Goal: Use online tool/utility: Utilize a website feature to perform a specific function

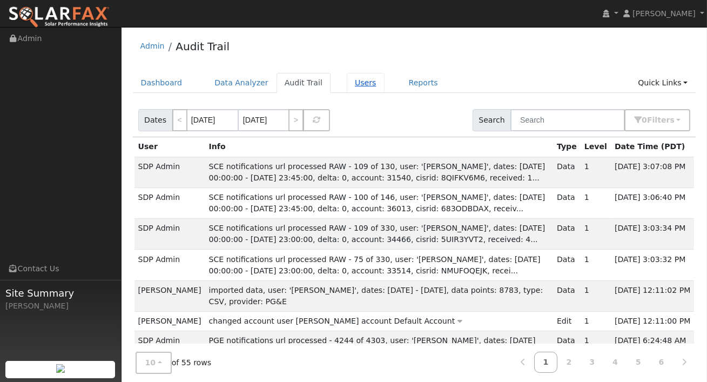
click at [361, 80] on link "Users" at bounding box center [366, 83] width 38 height 20
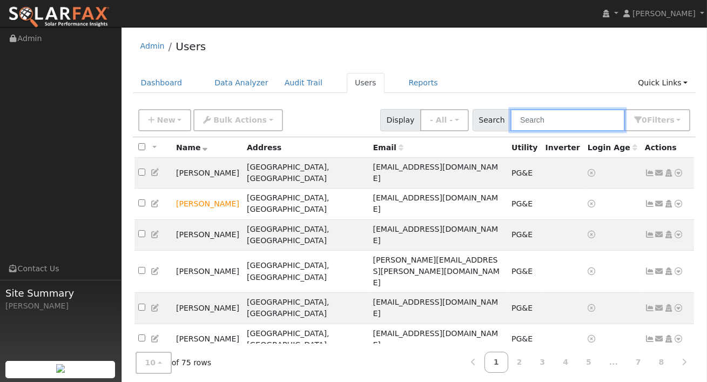
click at [554, 120] on input "text" at bounding box center [567, 120] width 114 height 22
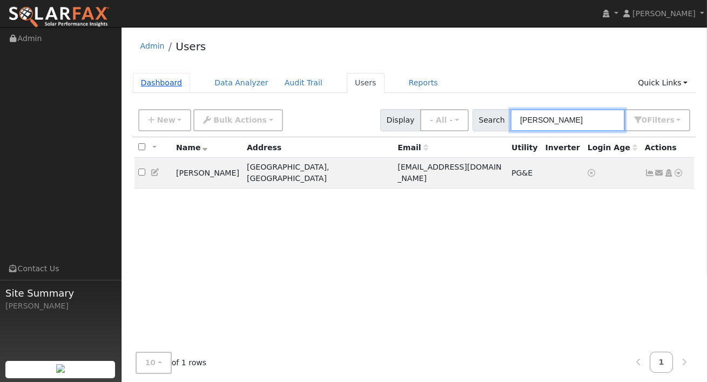
type input "claudia"
drag, startPoint x: 155, startPoint y: 86, endPoint x: 160, endPoint y: 93, distance: 8.2
click at [155, 86] on link "Dashboard" at bounding box center [162, 83] width 58 height 20
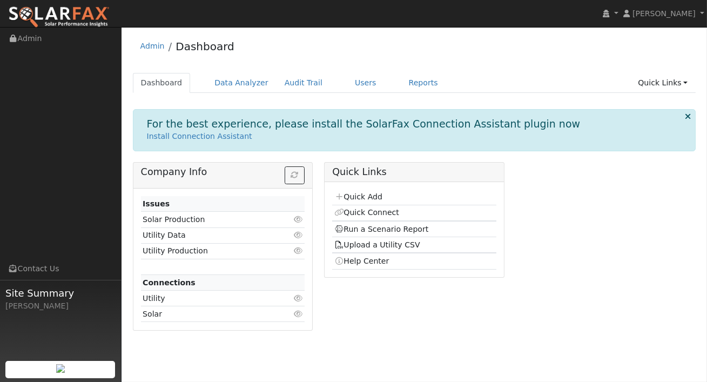
drag, startPoint x: 385, startPoint y: 227, endPoint x: 407, endPoint y: 220, distance: 22.9
click at [385, 227] on link "Run a Scenario Report" at bounding box center [381, 229] width 94 height 9
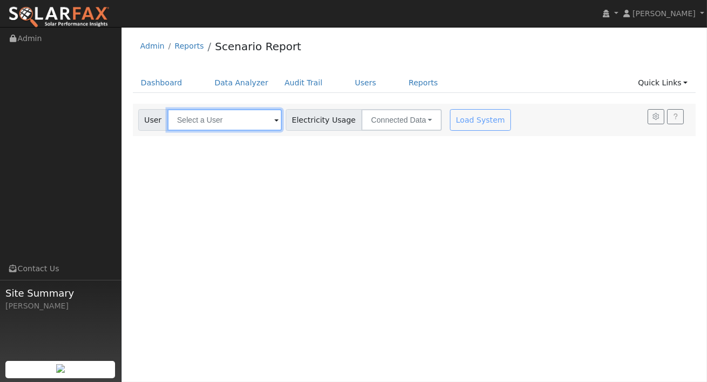
drag, startPoint x: 222, startPoint y: 116, endPoint x: 215, endPoint y: 108, distance: 10.3
click at [222, 116] on input "text" at bounding box center [224, 120] width 114 height 22
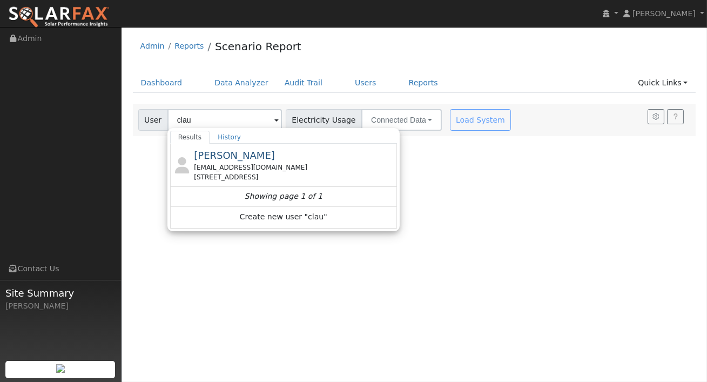
click at [244, 154] on span "[PERSON_NAME]" at bounding box center [234, 155] width 81 height 11
type input "[PERSON_NAME]"
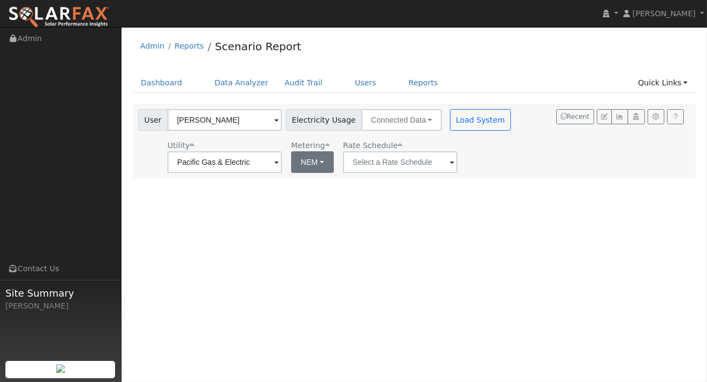
drag, startPoint x: 323, startPoint y: 161, endPoint x: 314, endPoint y: 162, distance: 9.2
click at [321, 162] on div "Utility Pacific Gas & Electric Metering NEM NEM NBT Rate Schedule" at bounding box center [325, 154] width 379 height 37
click at [314, 162] on button "NEM" at bounding box center [312, 162] width 43 height 22
click at [303, 198] on link "NBT" at bounding box center [316, 201] width 75 height 15
type input "E-ELEC"
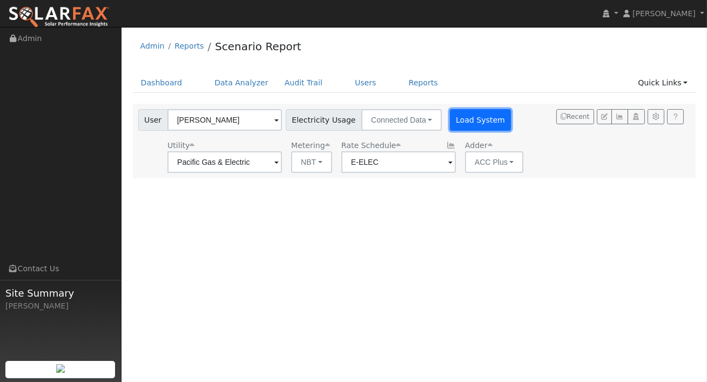
click at [464, 118] on button "Load System" at bounding box center [481, 120] width 62 height 22
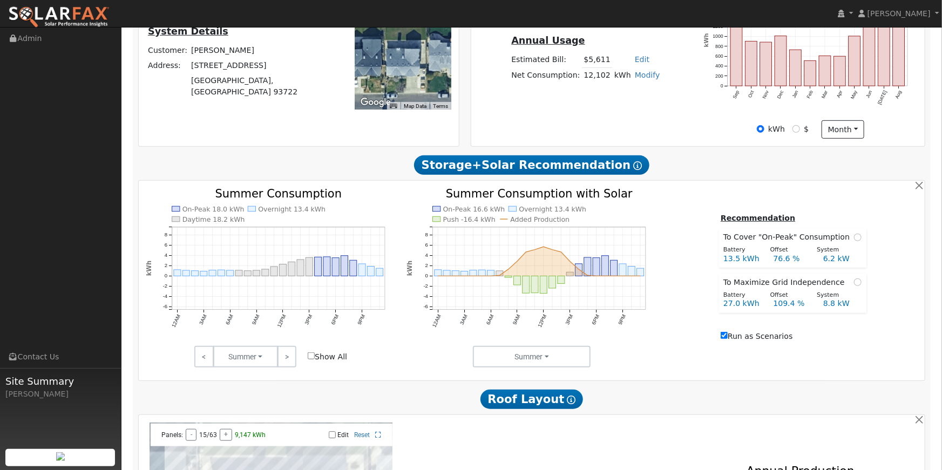
scroll to position [194, 0]
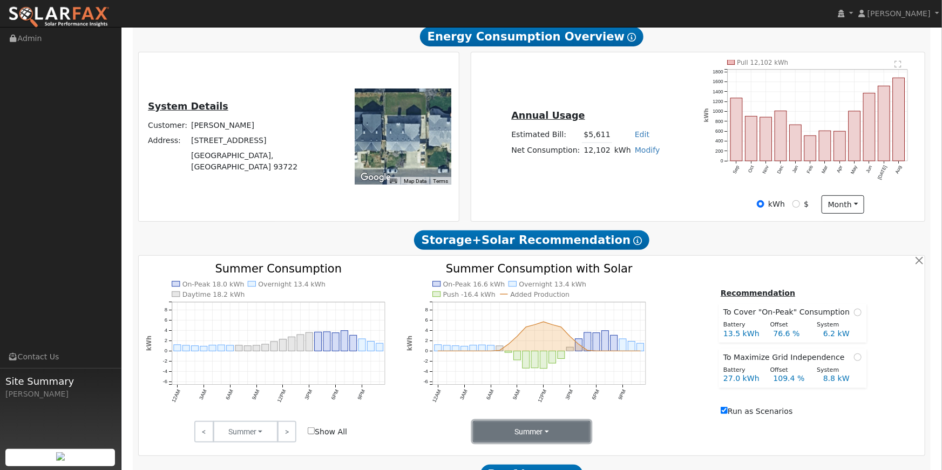
click at [555, 381] on button "Summer" at bounding box center [532, 432] width 118 height 22
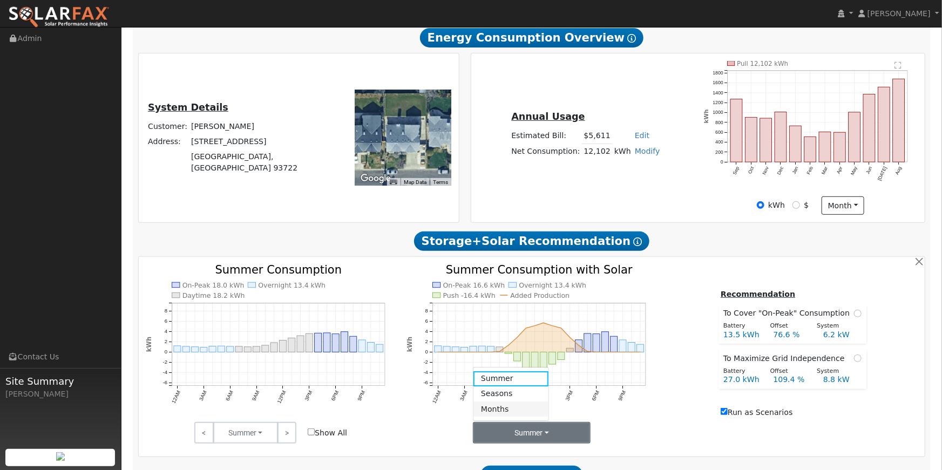
click at [482, 381] on link "Months" at bounding box center [510, 409] width 75 height 15
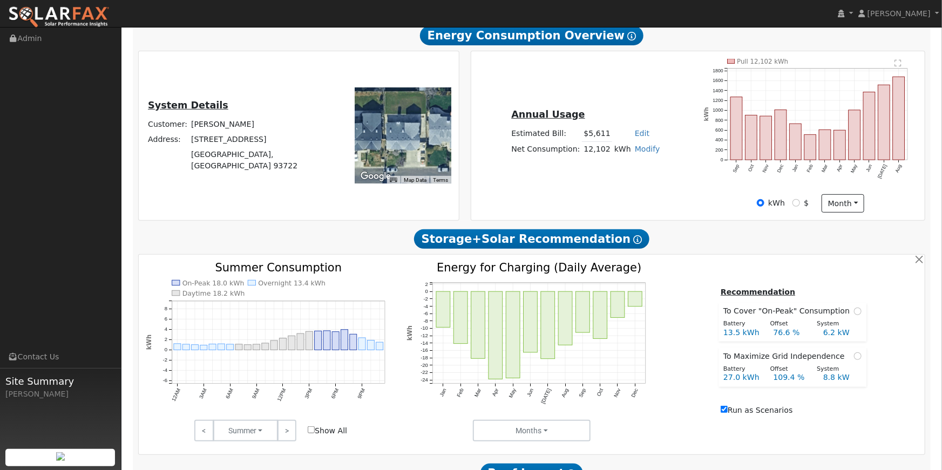
scroll to position [197, 0]
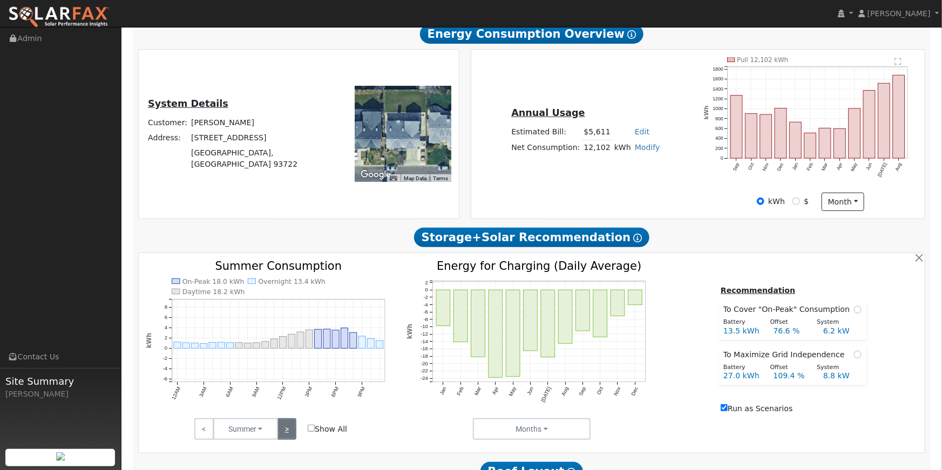
click at [278, 381] on link ">" at bounding box center [286, 429] width 19 height 22
click at [282, 381] on link ">" at bounding box center [286, 429] width 19 height 22
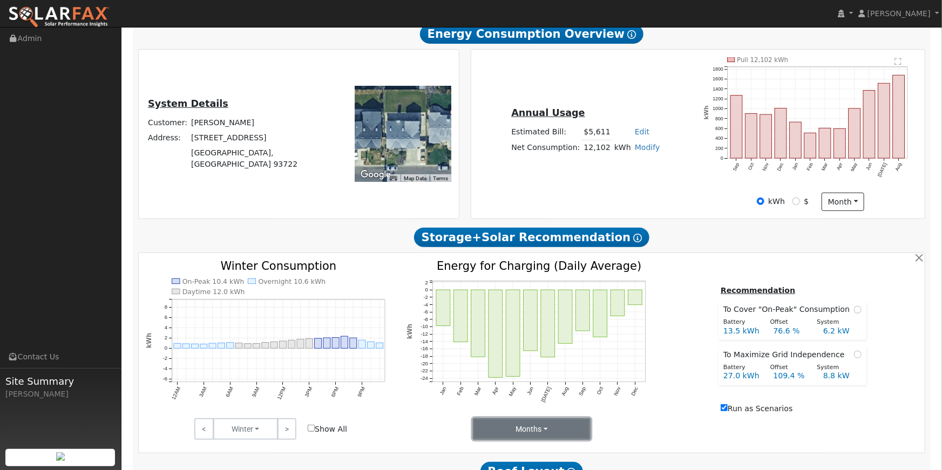
click at [547, 381] on button "Months" at bounding box center [532, 429] width 118 height 22
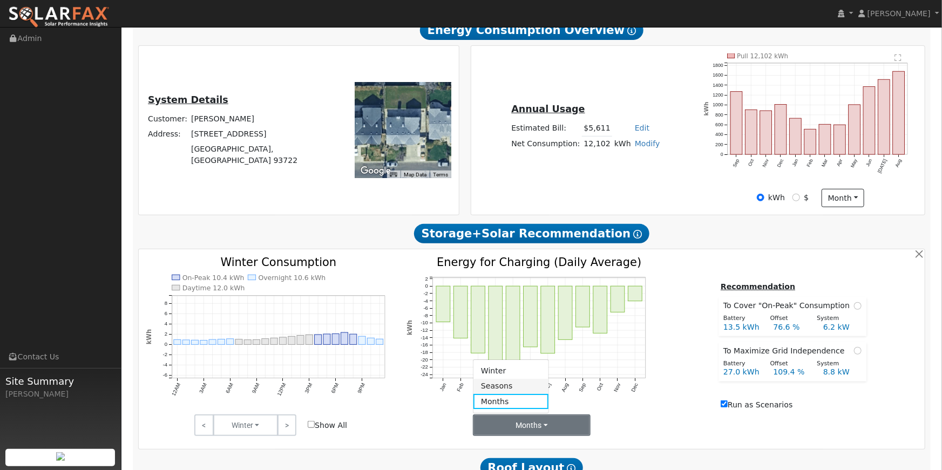
click at [478, 381] on link "Seasons" at bounding box center [510, 386] width 75 height 15
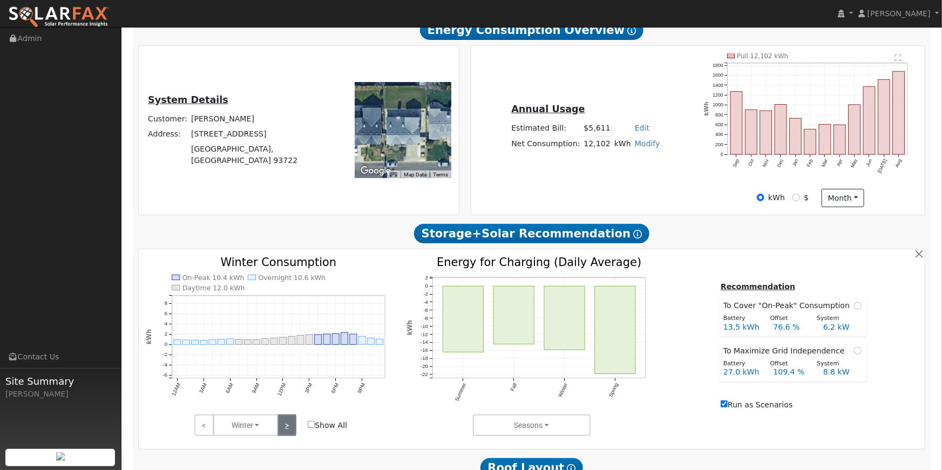
click at [290, 381] on link ">" at bounding box center [286, 426] width 19 height 22
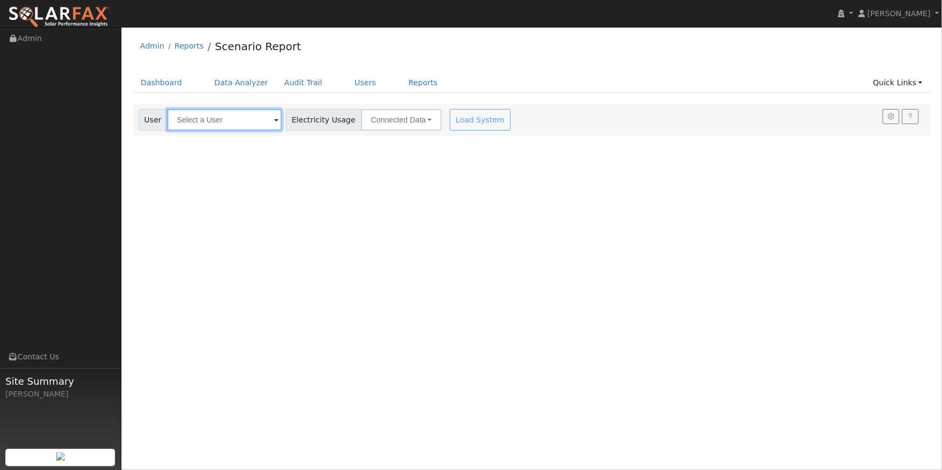
click at [254, 117] on input "text" at bounding box center [224, 120] width 114 height 22
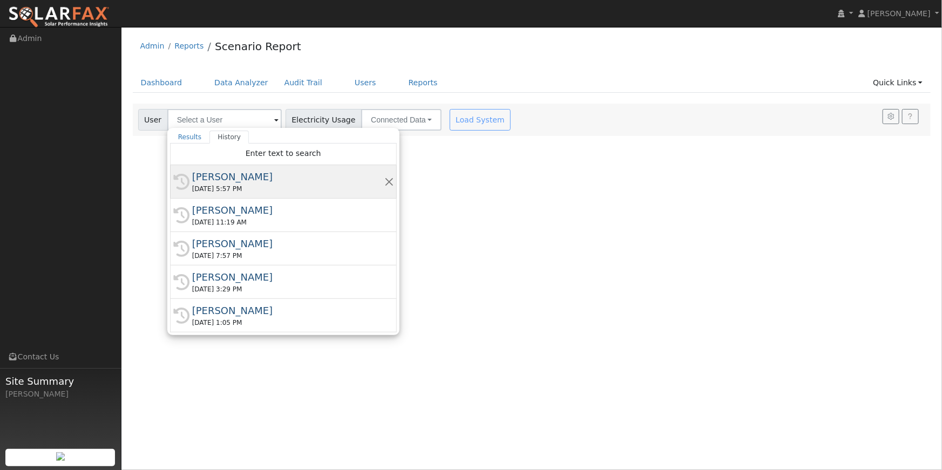
click at [252, 176] on div "[PERSON_NAME]" at bounding box center [288, 176] width 192 height 15
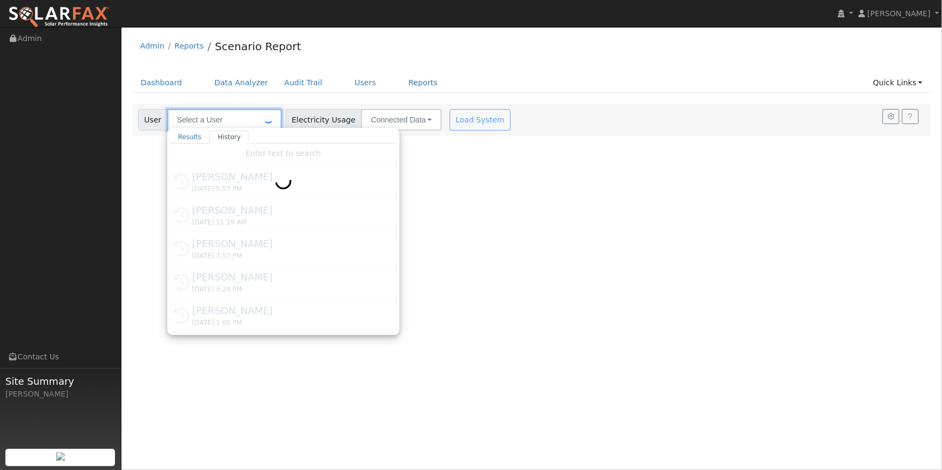
type input "[PERSON_NAME]"
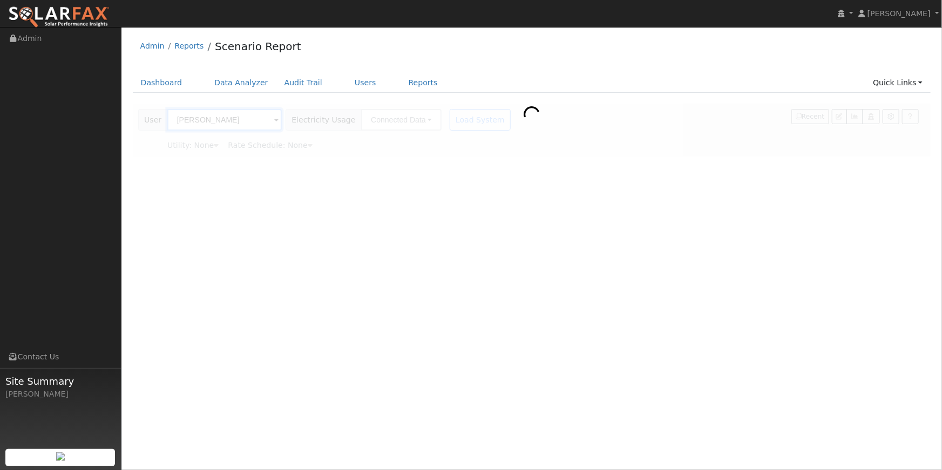
type input "Pacific Gas & Electric"
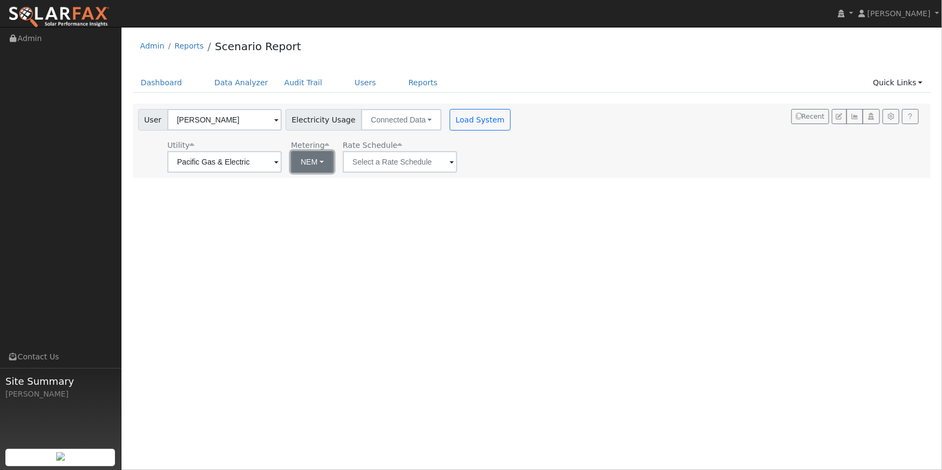
click at [302, 159] on button "NEM" at bounding box center [312, 162] width 43 height 22
drag, startPoint x: 303, startPoint y: 200, endPoint x: 343, endPoint y: 183, distance: 43.5
click at [303, 200] on link "NBT" at bounding box center [316, 201] width 75 height 15
type input "E-ELEC"
click at [450, 126] on button "Load System" at bounding box center [481, 120] width 62 height 22
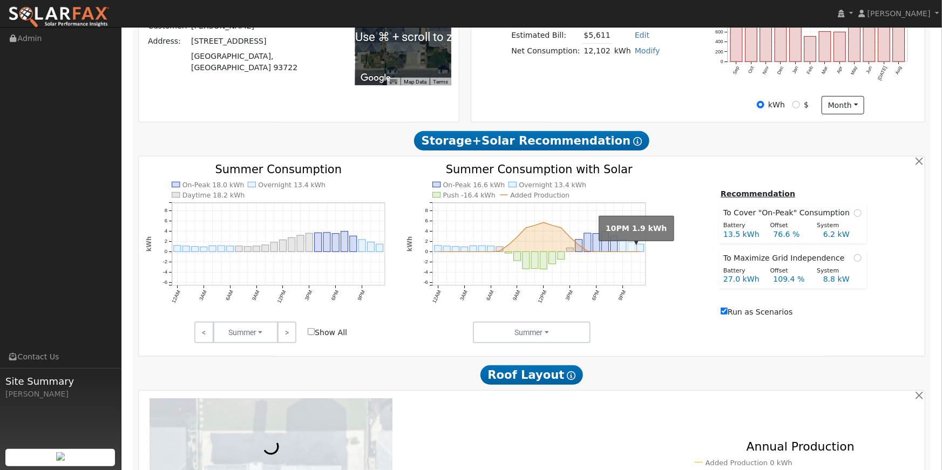
scroll to position [294, 0]
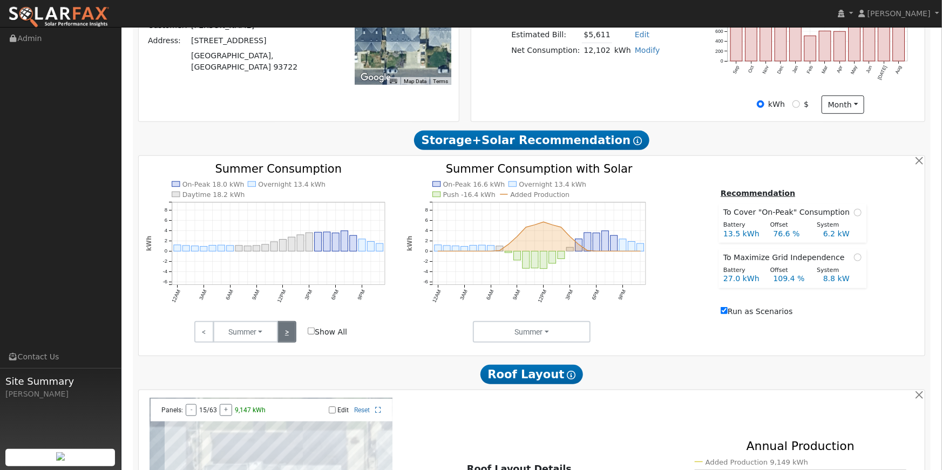
click at [286, 334] on link ">" at bounding box center [286, 332] width 19 height 22
click at [284, 333] on link ">" at bounding box center [286, 332] width 19 height 22
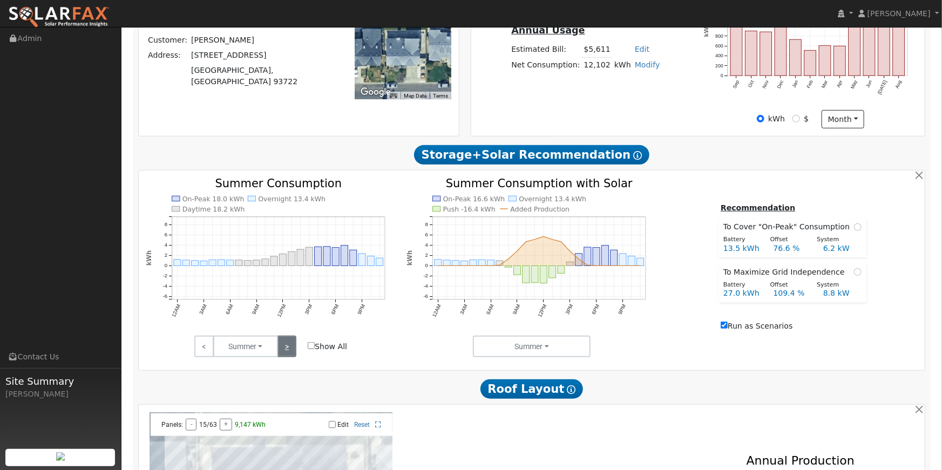
click at [286, 351] on link ">" at bounding box center [286, 347] width 19 height 22
click at [289, 356] on link ">" at bounding box center [286, 347] width 19 height 22
drag, startPoint x: 285, startPoint y: 355, endPoint x: 291, endPoint y: 351, distance: 7.0
click at [285, 355] on link ">" at bounding box center [286, 347] width 19 height 22
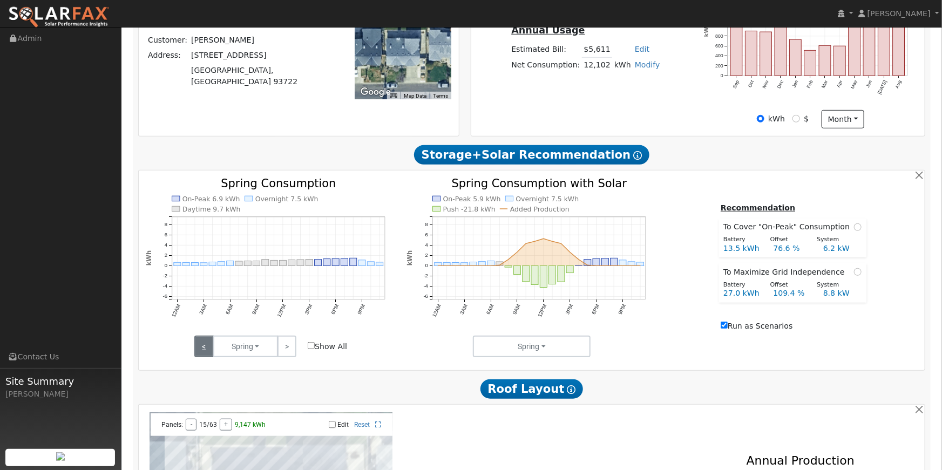
click at [206, 347] on link "<" at bounding box center [203, 347] width 19 height 22
click at [208, 346] on link "<" at bounding box center [203, 347] width 19 height 22
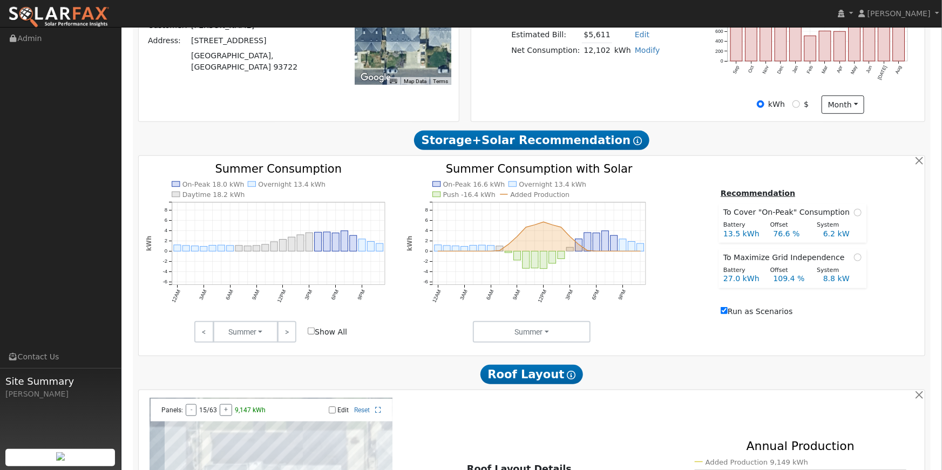
scroll to position [295, 0]
